Goal: Task Accomplishment & Management: Manage account settings

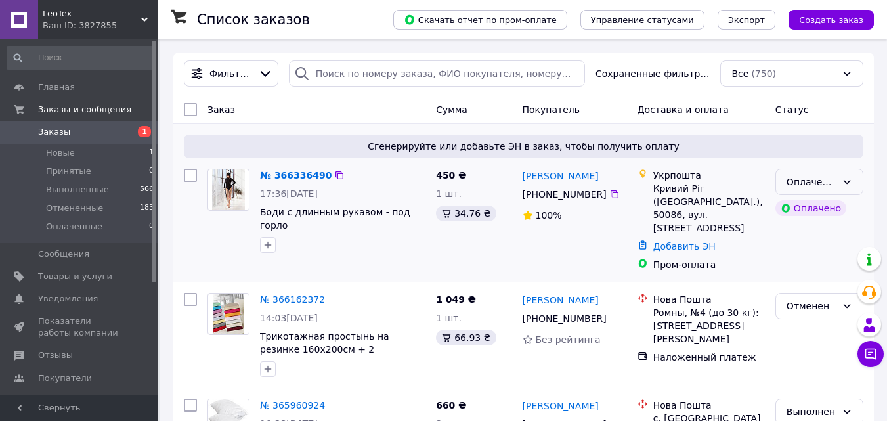
click at [849, 179] on icon at bounding box center [847, 182] width 11 height 11
click at [810, 206] on li "Принят" at bounding box center [819, 211] width 87 height 24
click at [298, 173] on link "№ 366336490" at bounding box center [296, 175] width 72 height 11
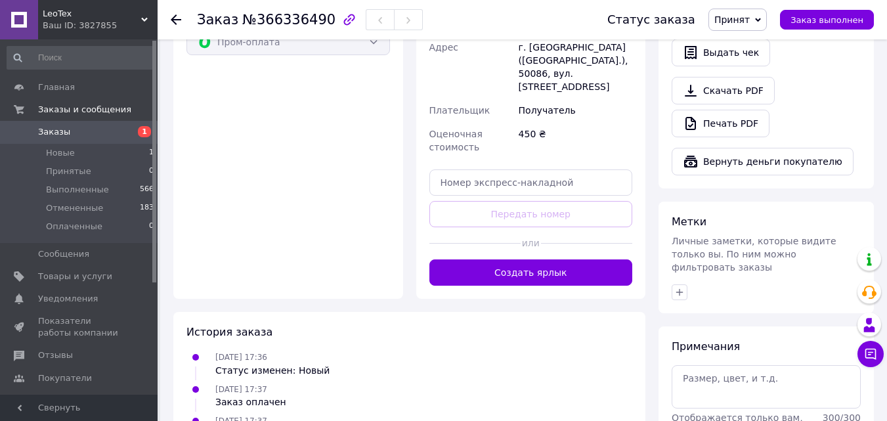
scroll to position [854, 0]
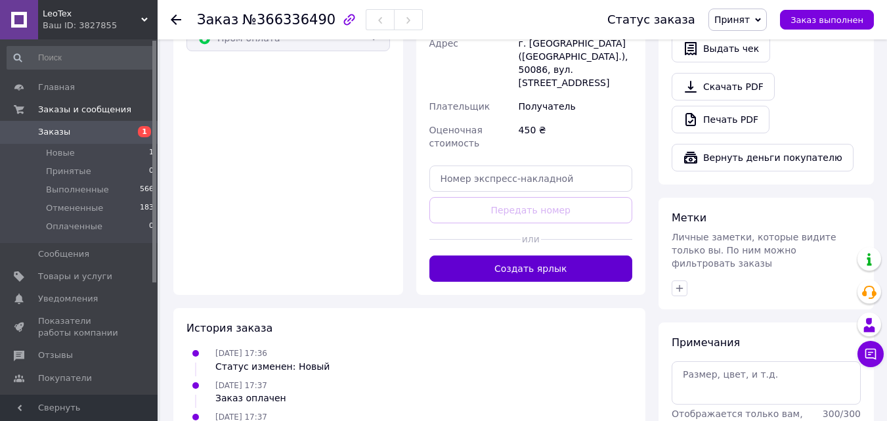
click at [522, 255] on button "Создать ярлык" at bounding box center [531, 268] width 204 height 26
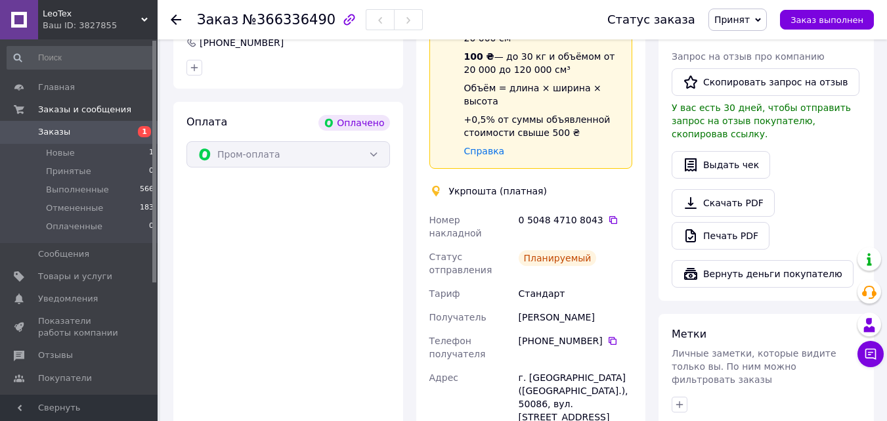
scroll to position [733, 0]
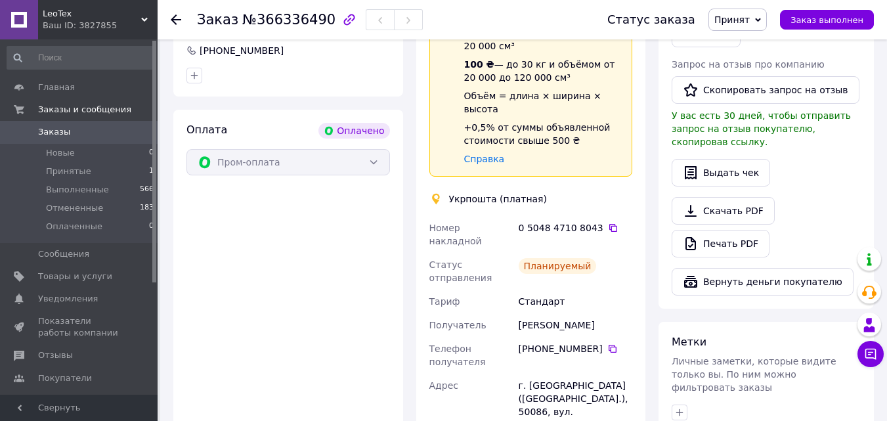
scroll to position [442, 0]
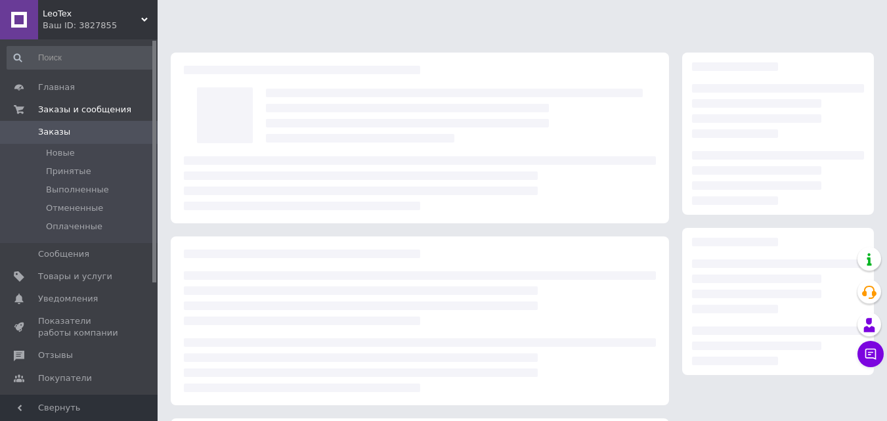
scroll to position [442, 0]
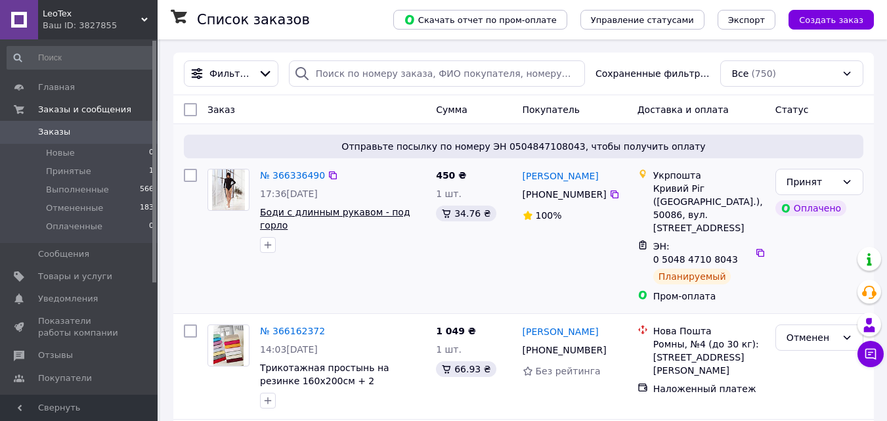
click at [326, 211] on span "Боди с длинным рукавом - под горло" at bounding box center [335, 219] width 150 height 24
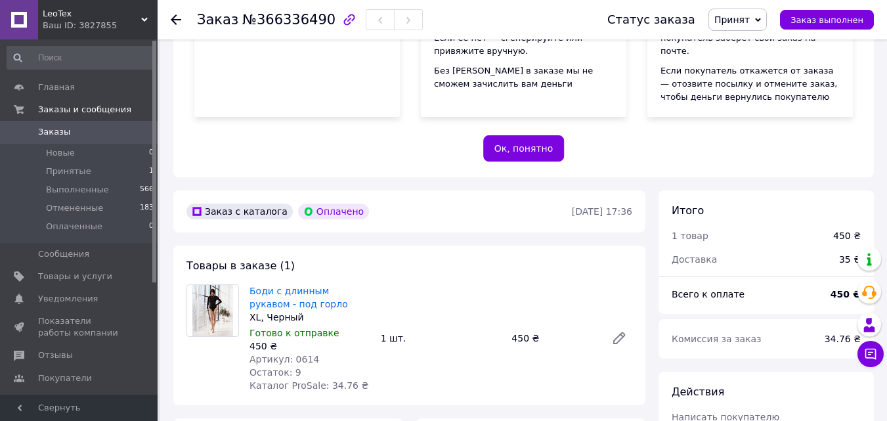
scroll to position [328, 0]
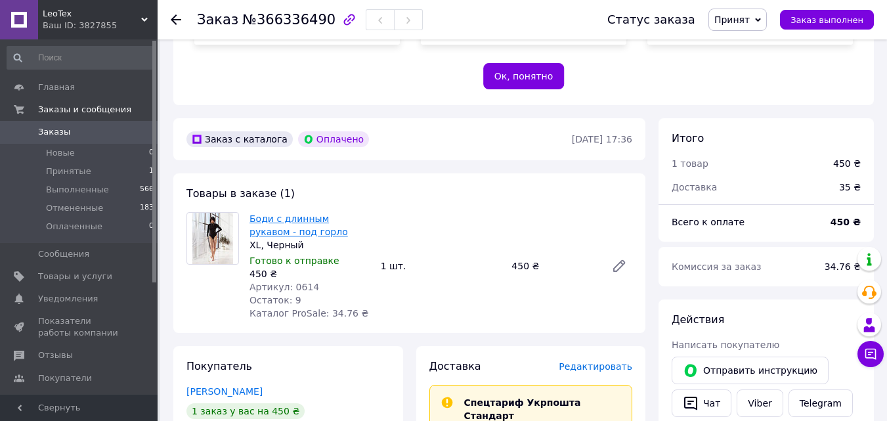
click at [265, 213] on link "Боди с длинным рукавом - под горло" at bounding box center [299, 225] width 98 height 24
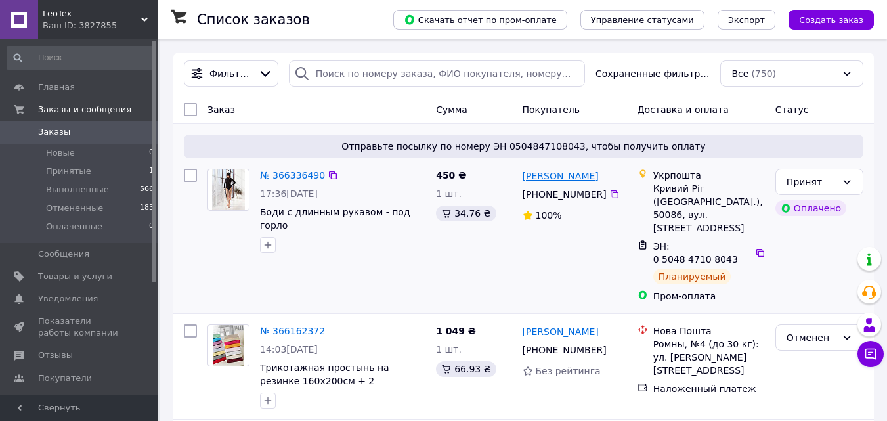
click at [542, 173] on link "[PERSON_NAME]" at bounding box center [561, 175] width 76 height 13
